Goal: Find specific page/section: Find specific page/section

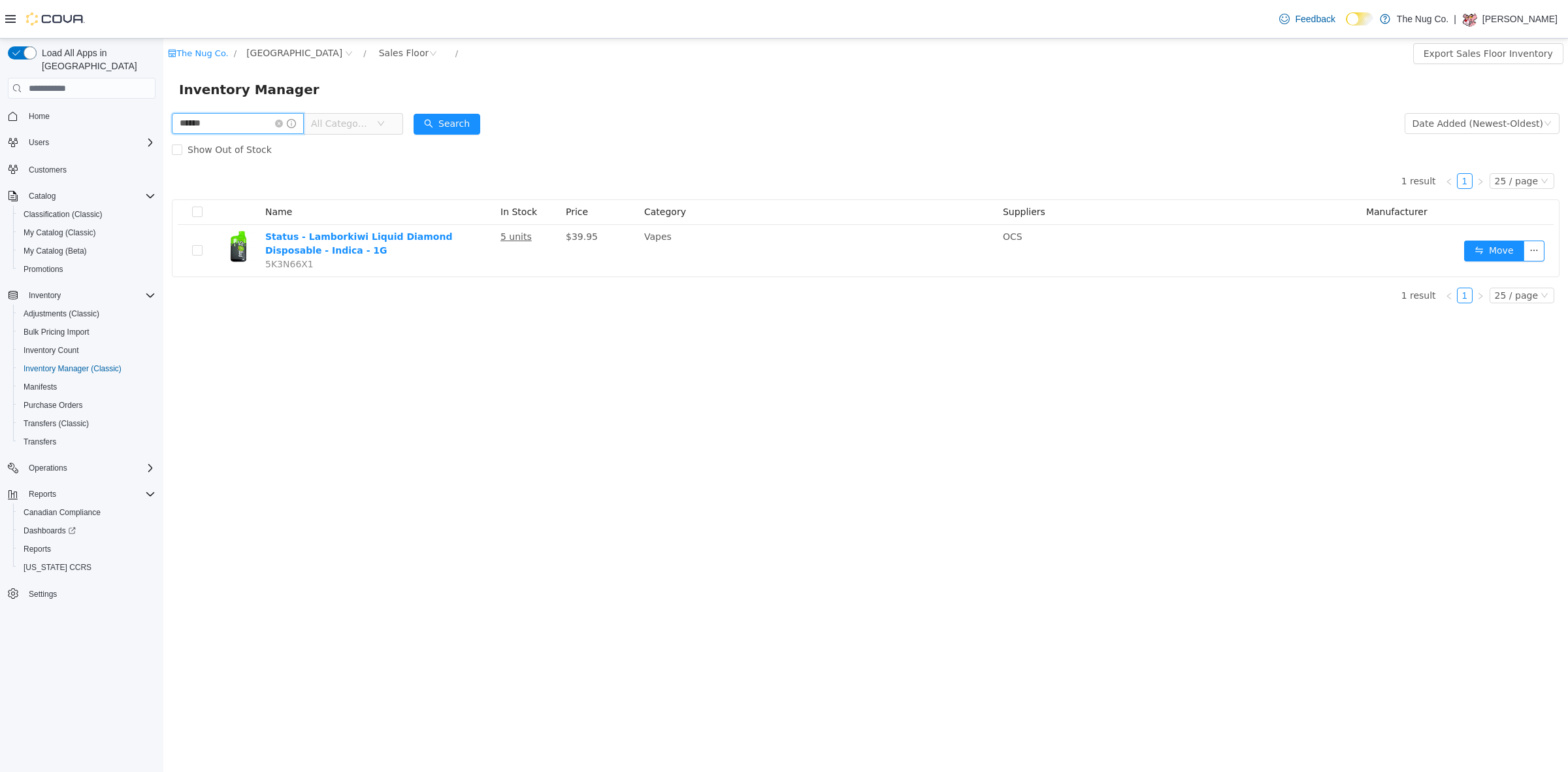
click at [253, 125] on input "******" at bounding box center [237, 123] width 132 height 21
type input "**********"
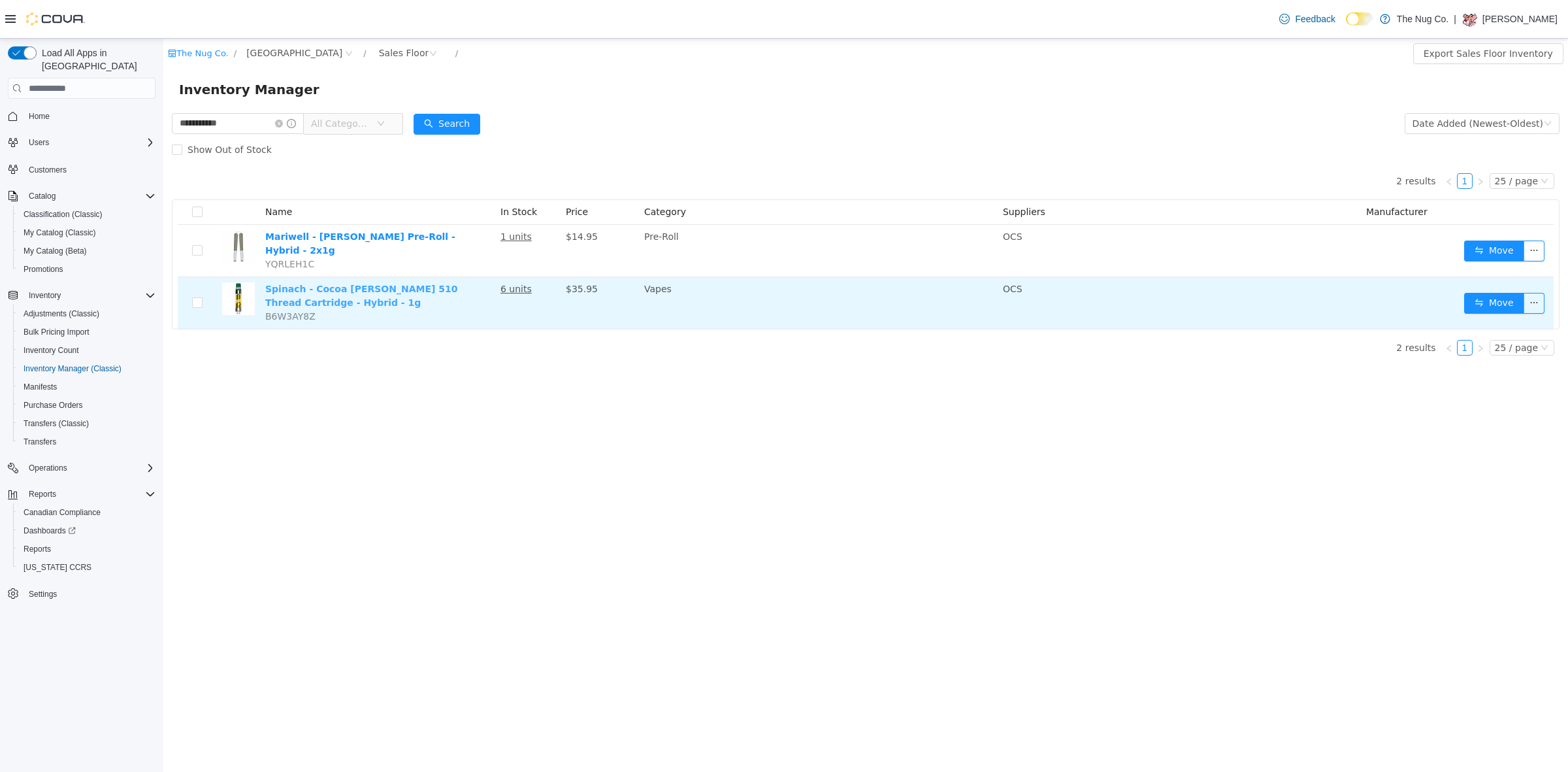
click at [377, 284] on link "Spinach - Cocoa [PERSON_NAME] 510 Thread Cartridge - Hybrid - 1g" at bounding box center [361, 296] width 193 height 24
click at [510, 284] on u "6 units" at bounding box center [515, 289] width 31 height 10
